Goal: Task Accomplishment & Management: Use online tool/utility

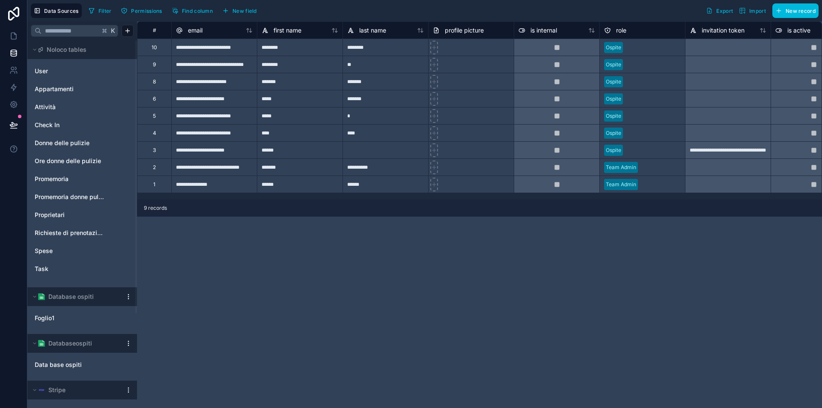
click at [10, 25] on link at bounding box center [13, 13] width 27 height 27
click at [12, 36] on icon at bounding box center [13, 36] width 9 height 9
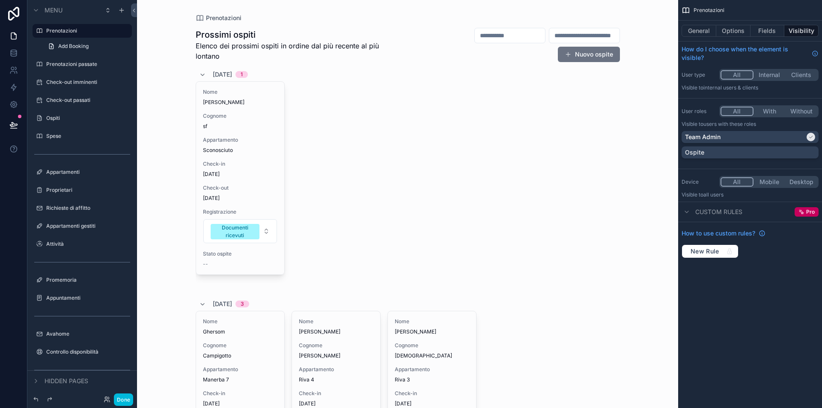
click at [75, 296] on label "Appuntamenti" at bounding box center [86, 298] width 81 height 7
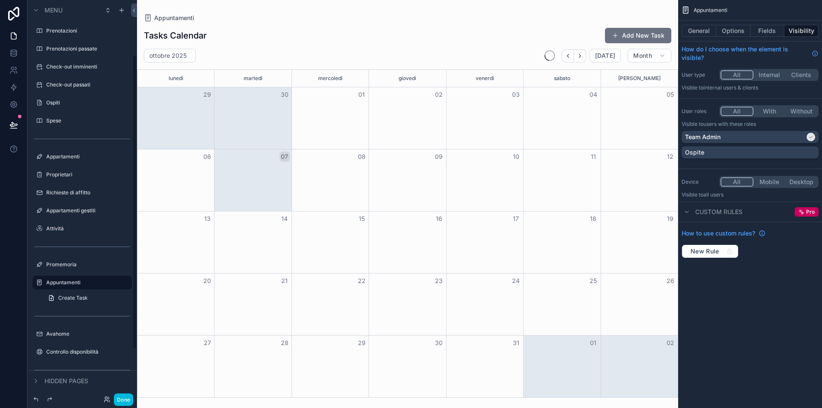
scroll to position [75, 0]
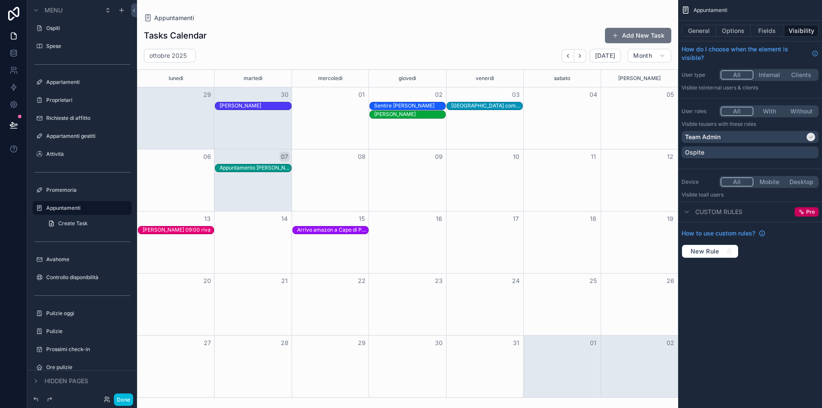
click at [640, 36] on div "scrollable content" at bounding box center [407, 204] width 541 height 408
click at [625, 35] on button "Add New Task" at bounding box center [638, 35] width 66 height 15
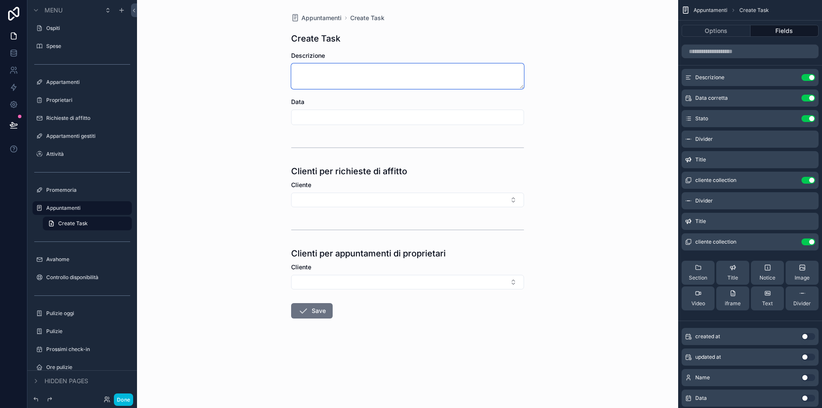
click at [329, 75] on textarea "scrollable content" at bounding box center [407, 76] width 233 height 26
